Goal: Register for event/course

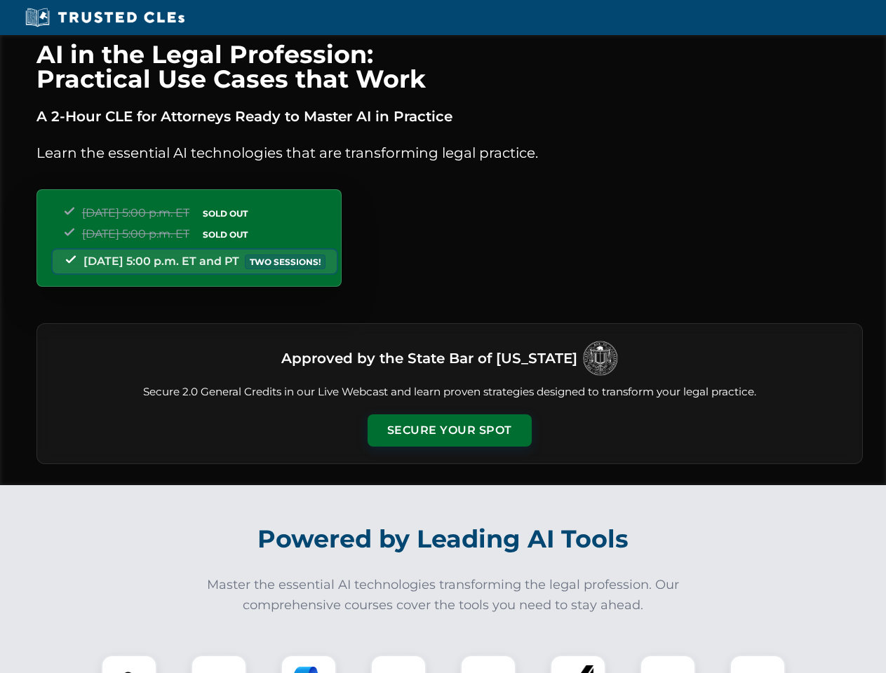
click at [449, 430] on button "Secure Your Spot" at bounding box center [449, 430] width 164 height 32
click at [129, 664] on img at bounding box center [129, 683] width 41 height 41
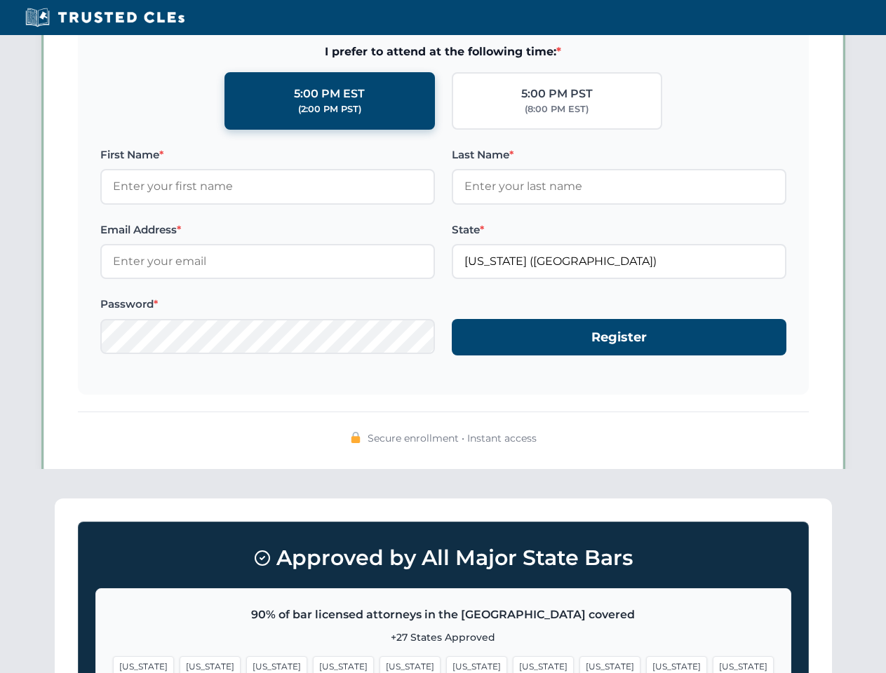
click at [513, 664] on span "[US_STATE]" at bounding box center [543, 666] width 61 height 20
click at [646, 664] on span "[US_STATE]" at bounding box center [676, 666] width 61 height 20
